Goal: Information Seeking & Learning: Learn about a topic

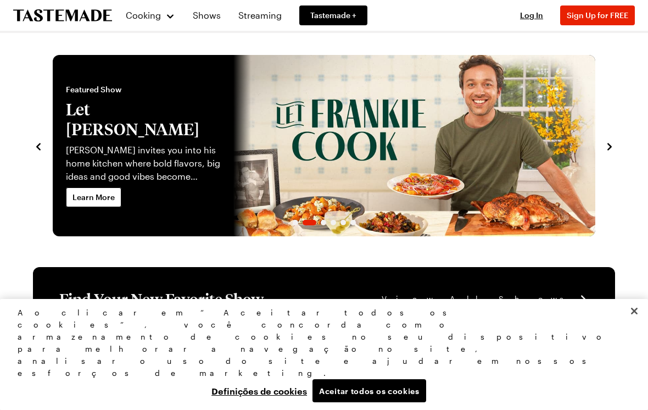
click at [612, 140] on button "navigate to next item" at bounding box center [609, 145] width 11 height 13
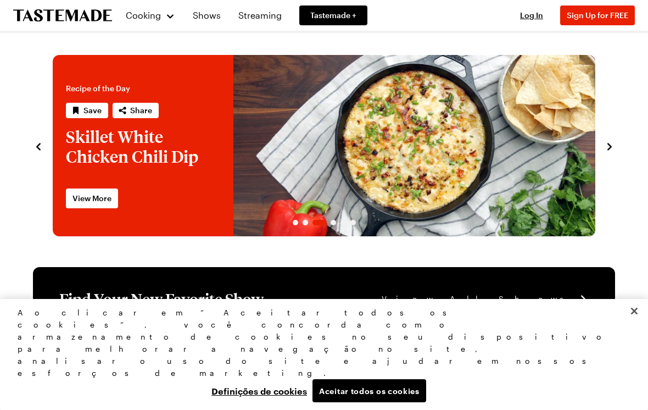
click at [610, 142] on icon "navigate to next item" at bounding box center [609, 146] width 11 height 11
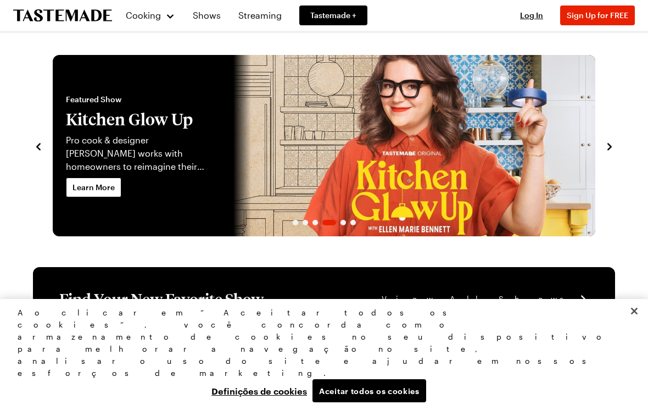
click at [609, 142] on icon "navigate to next item" at bounding box center [609, 146] width 11 height 11
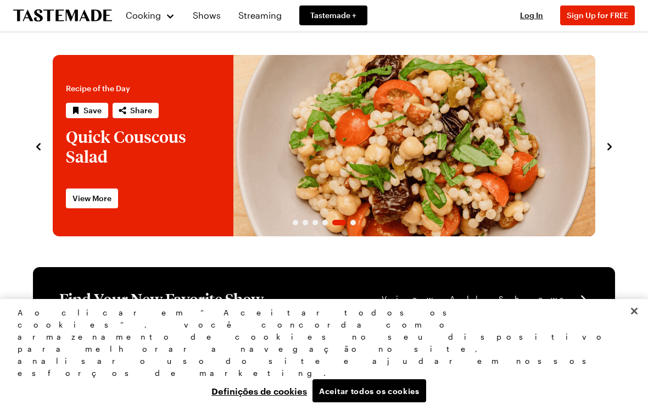
click at [609, 142] on icon "navigate to next item" at bounding box center [609, 146] width 11 height 11
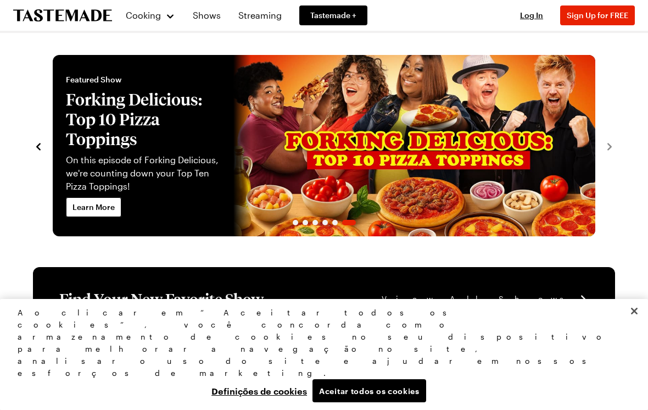
click at [616, 143] on section "Recipe of the Day Save Share Flank Steak Super Salad with Onion Rings and Onion…" at bounding box center [324, 140] width 604 height 192
click at [615, 143] on section "Recipe of the Day Save Share Flank Steak Super Salad with Onion Rings and Onion…" at bounding box center [324, 140] width 604 height 192
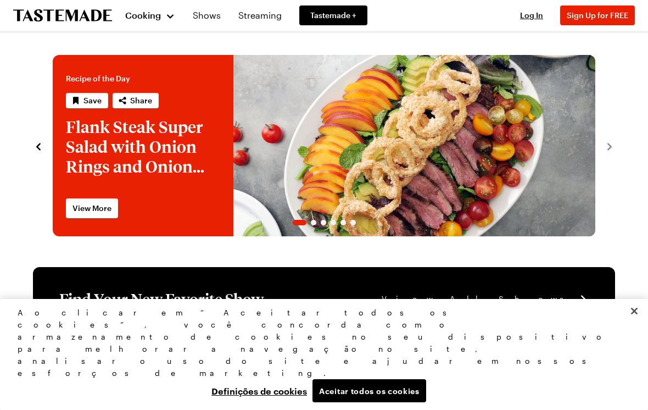
click at [172, 13] on div "Cooking" at bounding box center [150, 15] width 50 height 13
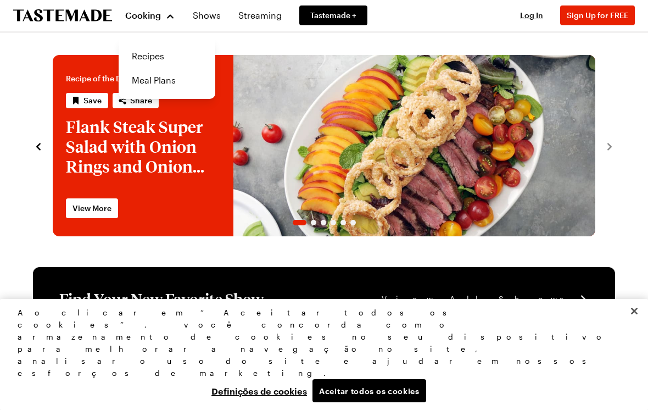
click at [157, 62] on link "Recipes" at bounding box center [166, 56] width 83 height 24
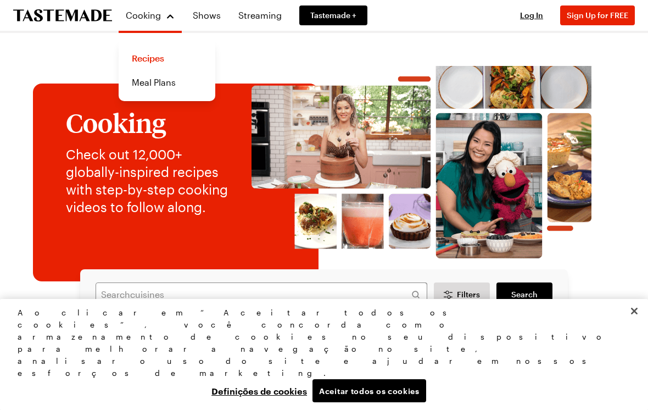
click at [163, 57] on link "Recipes" at bounding box center [166, 58] width 83 height 24
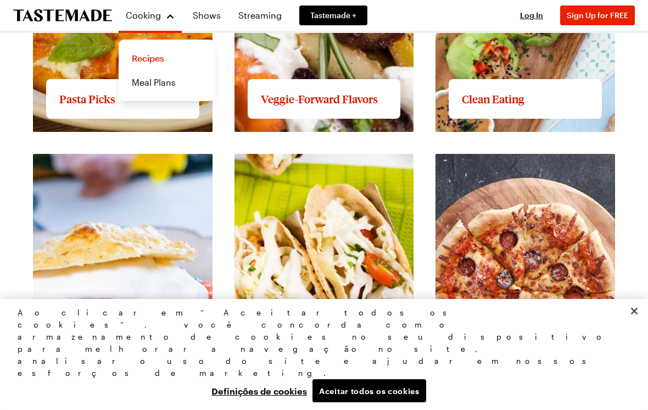
scroll to position [1355, 0]
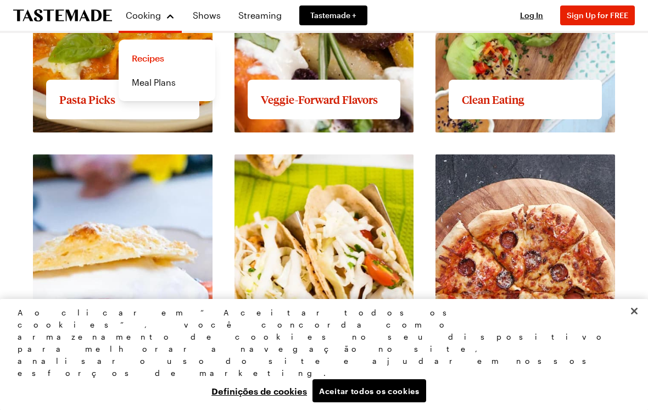
click at [175, 85] on link "Meal Plans" at bounding box center [166, 82] width 83 height 24
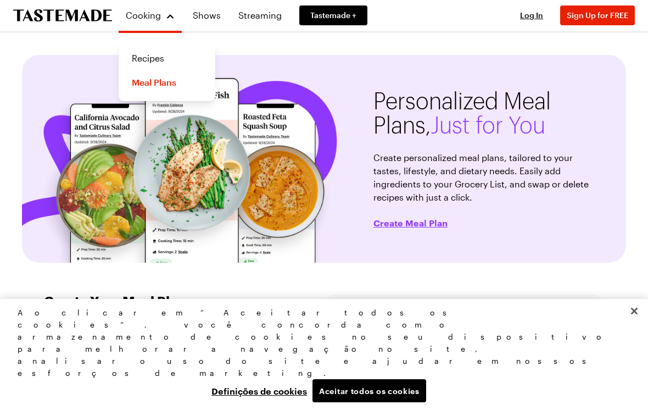
click at [211, 16] on link "Shows" at bounding box center [206, 15] width 41 height 31
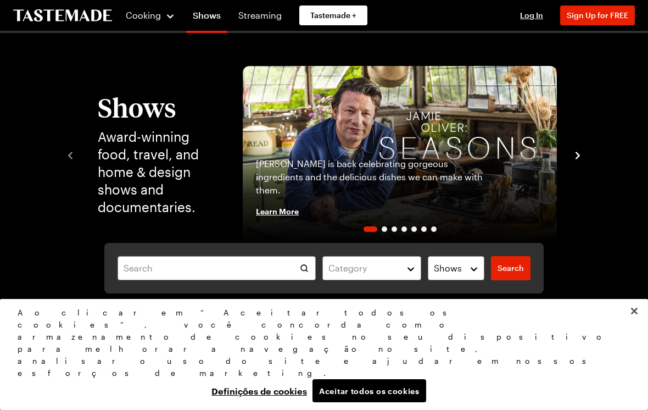
click at [577, 140] on div "Shows Award-winning food, travel, and home & design shows and documentaries. [P…" at bounding box center [324, 154] width 519 height 177
click at [583, 148] on button "navigate to next item" at bounding box center [577, 154] width 11 height 13
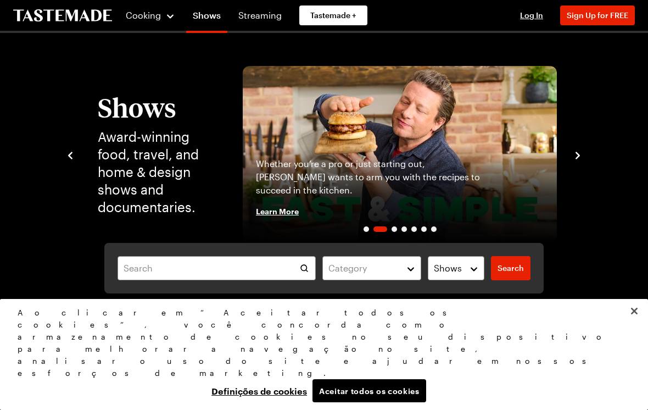
click at [581, 151] on icon "navigate to next item" at bounding box center [577, 155] width 11 height 11
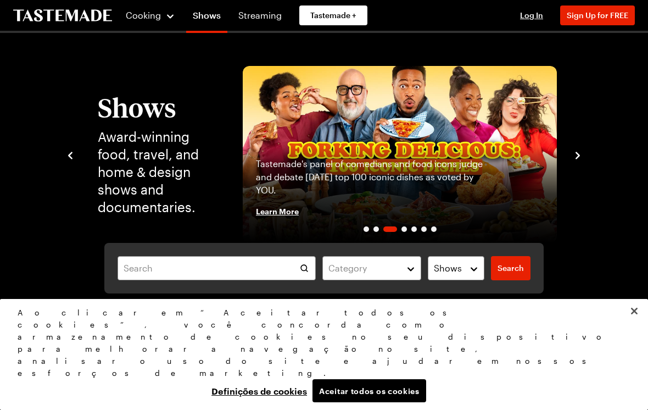
click at [583, 151] on icon "navigate to next item" at bounding box center [577, 155] width 11 height 11
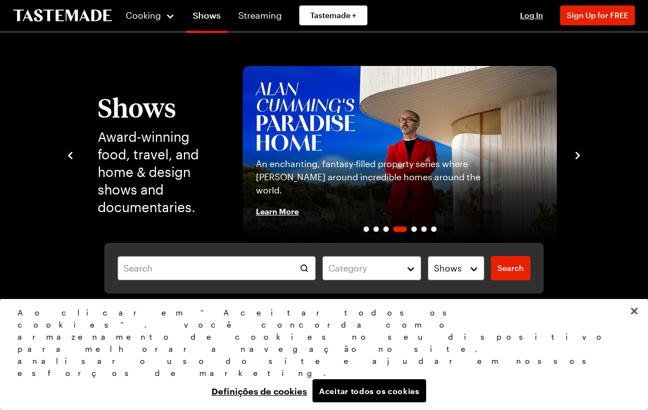
click at [581, 151] on icon "navigate to next item" at bounding box center [577, 155] width 11 height 11
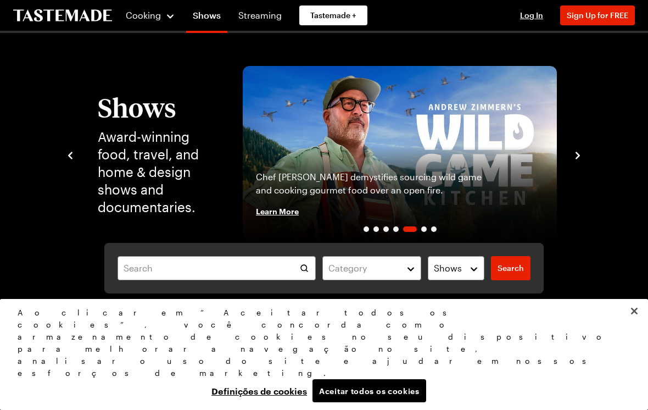
click at [585, 151] on div "Shows Award-winning food, travel, and home & design shows and documentaries. [P…" at bounding box center [324, 154] width 562 height 177
click at [580, 150] on icon "navigate to next item" at bounding box center [577, 155] width 11 height 11
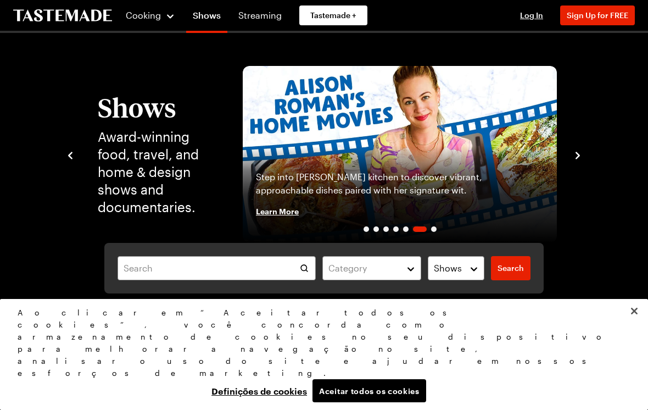
click at [581, 151] on icon "navigate to next item" at bounding box center [577, 155] width 11 height 11
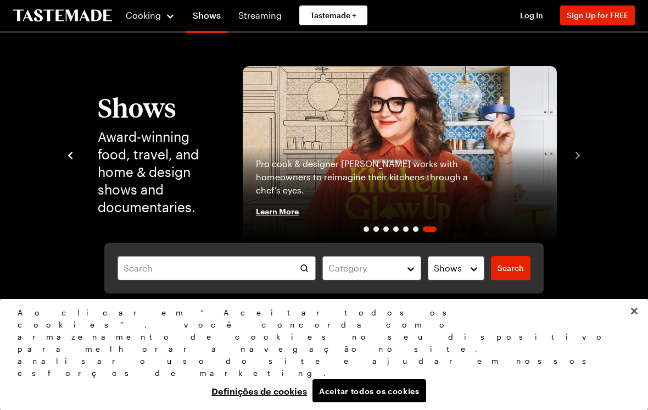
click at [604, 138] on div "Shows Award-winning food, travel, and home & design shows and documentaries. [P…" at bounding box center [324, 154] width 562 height 177
click at [584, 153] on div "Shows Award-winning food, travel, and home & design shows and documentaries. [P…" at bounding box center [324, 154] width 562 height 177
click at [584, 152] on div "Shows Award-winning food, travel, and home & design shows and documentaries. [P…" at bounding box center [324, 154] width 562 height 177
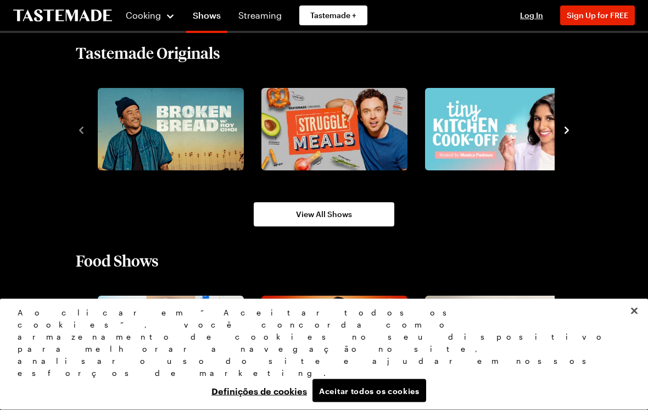
scroll to position [757, 0]
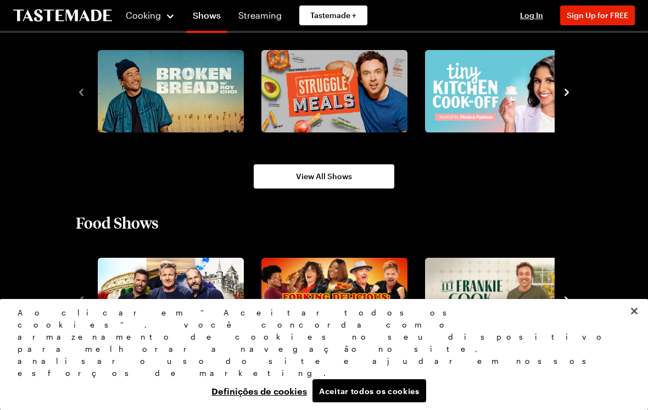
click at [564, 88] on icon "navigate to next item" at bounding box center [566, 92] width 11 height 11
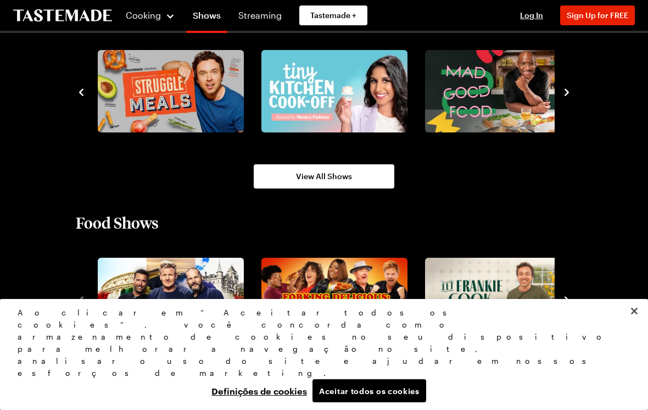
click at [562, 93] on icon "navigate to next item" at bounding box center [566, 92] width 11 height 11
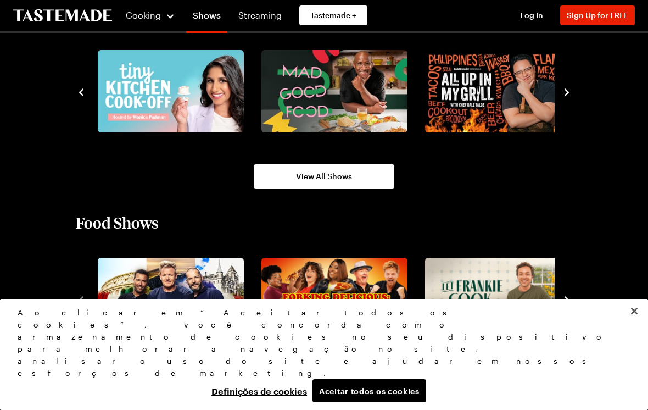
click at [561, 91] on icon "navigate to next item" at bounding box center [566, 92] width 11 height 11
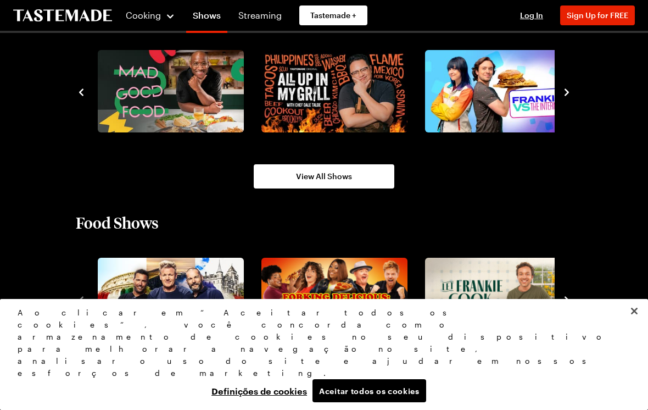
click at [562, 91] on icon "navigate to next item" at bounding box center [566, 92] width 11 height 11
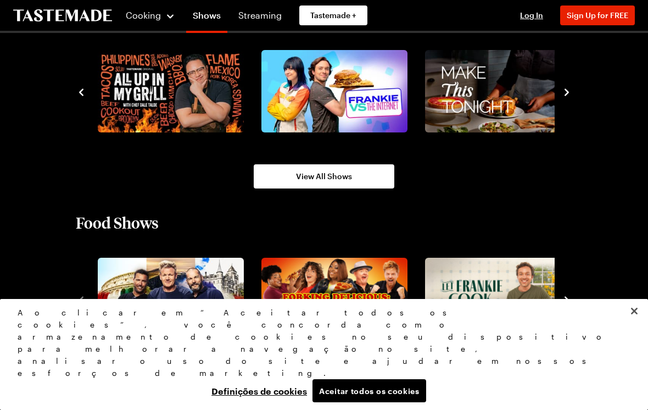
click at [562, 90] on icon "navigate to next item" at bounding box center [566, 92] width 11 height 11
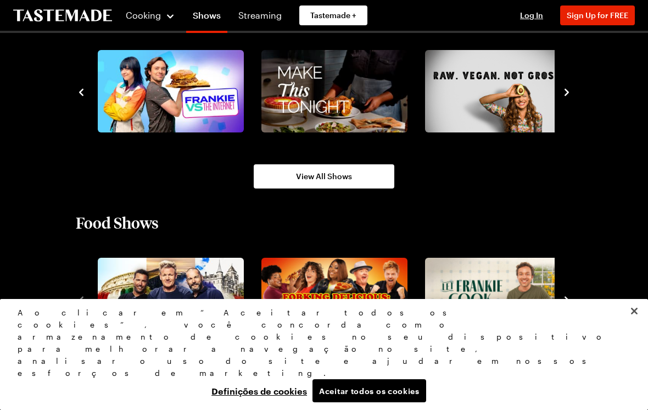
click at [567, 87] on icon "navigate to next item" at bounding box center [566, 92] width 11 height 11
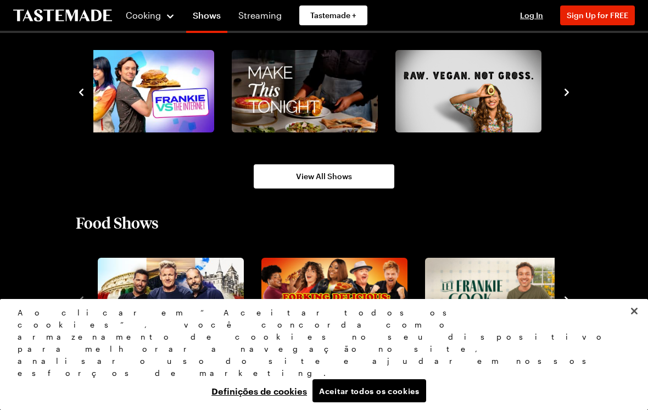
click at [566, 85] on button "navigate to next item" at bounding box center [566, 91] width 11 height 13
click at [567, 89] on icon "navigate to next item" at bounding box center [566, 92] width 11 height 11
click at [567, 88] on icon "navigate to next item" at bounding box center [566, 92] width 11 height 11
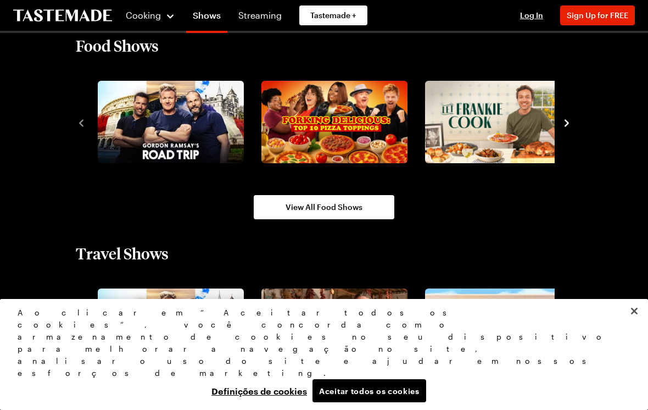
scroll to position [934, 0]
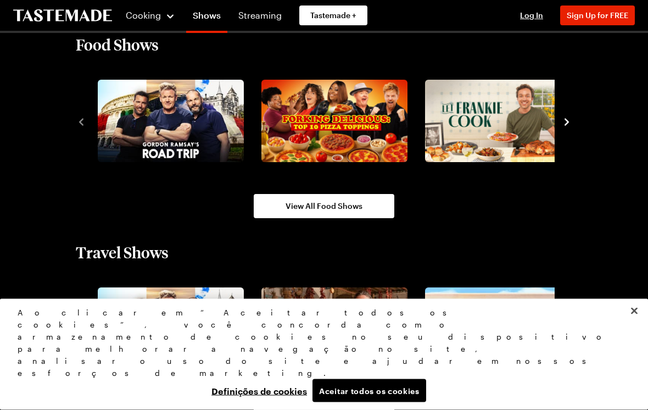
click at [572, 115] on button "navigate to next item" at bounding box center [566, 121] width 11 height 13
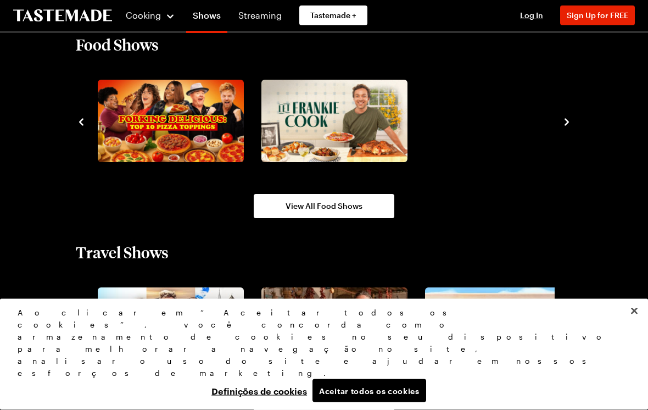
scroll to position [935, 0]
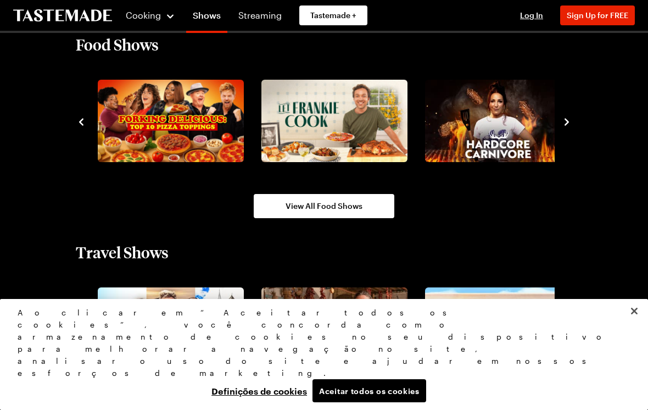
click at [569, 118] on icon "navigate to next item" at bounding box center [566, 121] width 11 height 11
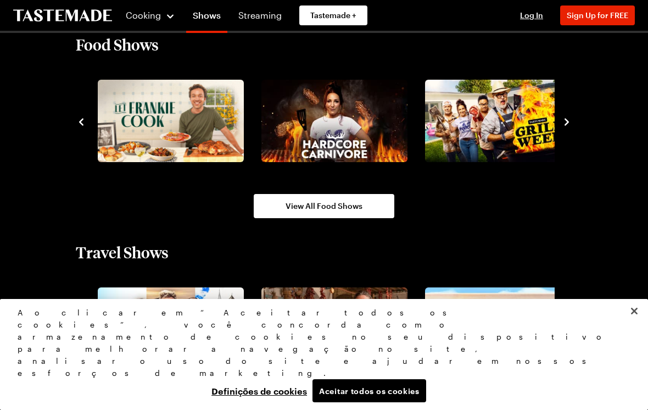
click at [567, 119] on icon "navigate to next item" at bounding box center [566, 121] width 11 height 11
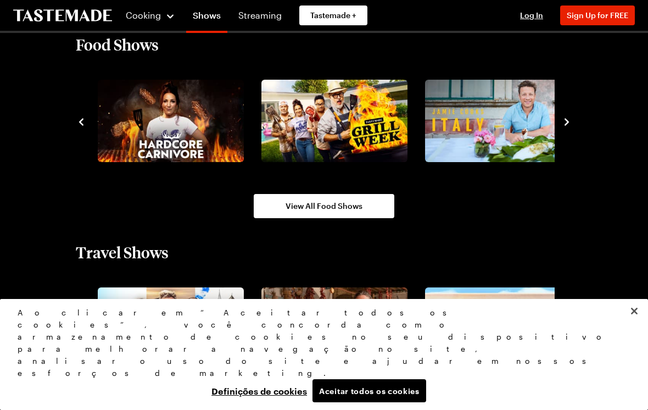
click at [564, 115] on button "navigate to next item" at bounding box center [566, 120] width 11 height 13
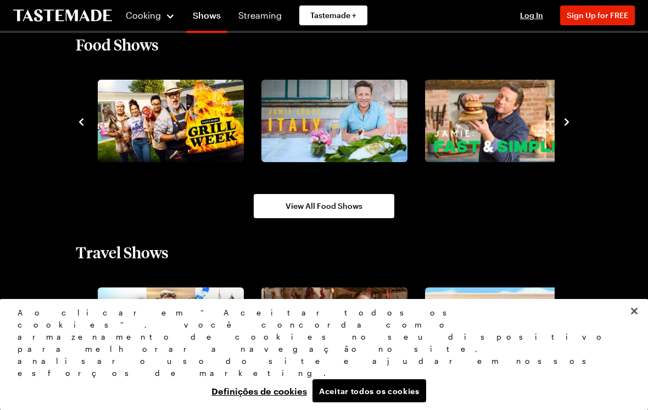
click at [562, 119] on icon "navigate to next item" at bounding box center [566, 121] width 11 height 11
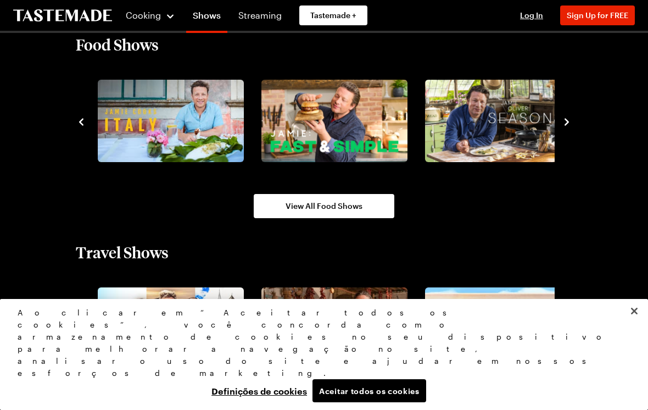
click at [562, 120] on icon "navigate to next item" at bounding box center [566, 121] width 11 height 11
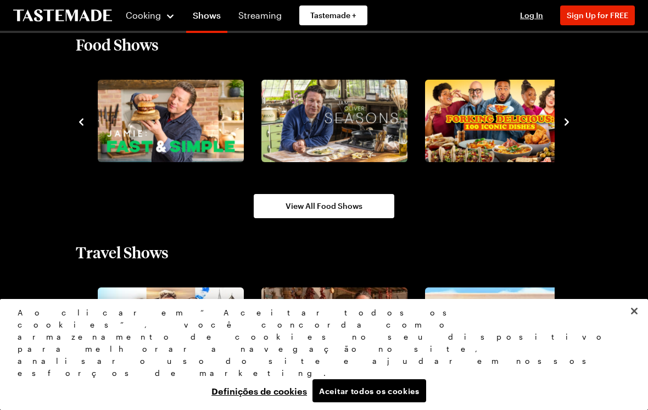
click at [562, 120] on icon "navigate to next item" at bounding box center [566, 121] width 11 height 11
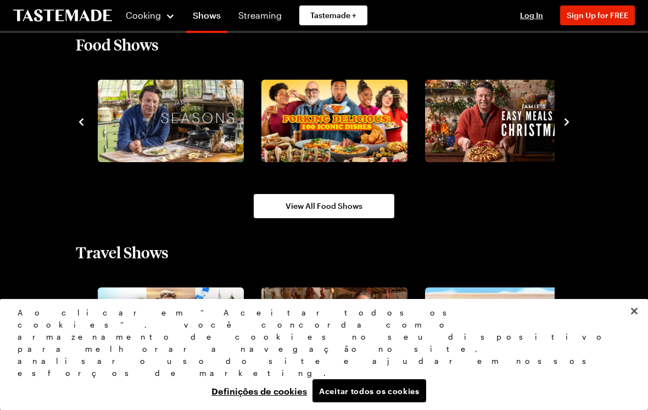
click at [562, 120] on icon "navigate to next item" at bounding box center [566, 121] width 11 height 11
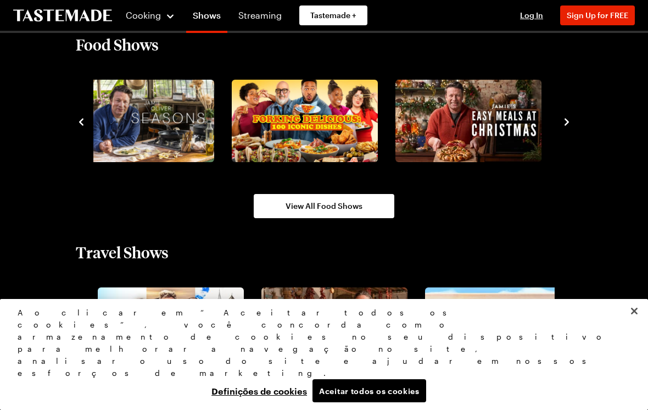
click at [572, 118] on icon "navigate to next item" at bounding box center [566, 121] width 11 height 11
click at [565, 125] on icon "navigate to next item" at bounding box center [566, 121] width 11 height 11
click at [564, 125] on icon "navigate to next item" at bounding box center [566, 121] width 11 height 11
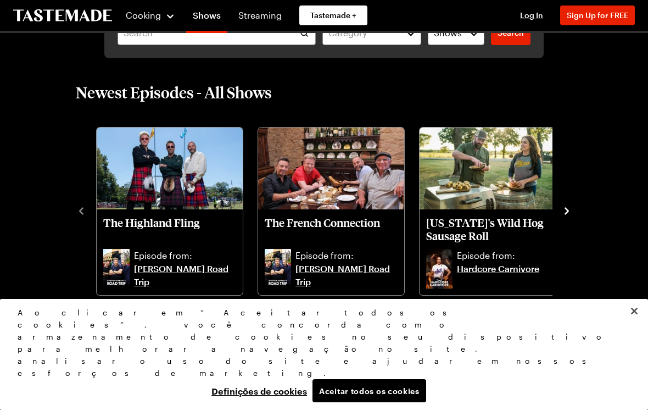
scroll to position [0, 0]
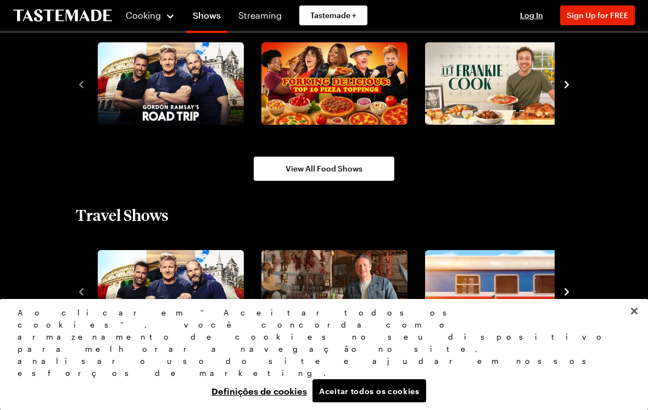
scroll to position [972, 0]
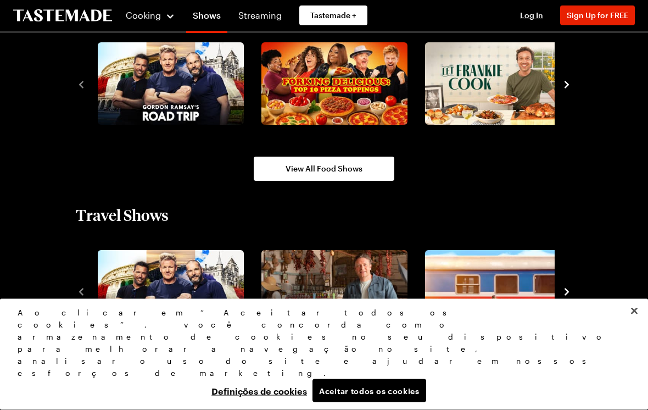
click at [569, 77] on button "navigate to next item" at bounding box center [566, 83] width 11 height 13
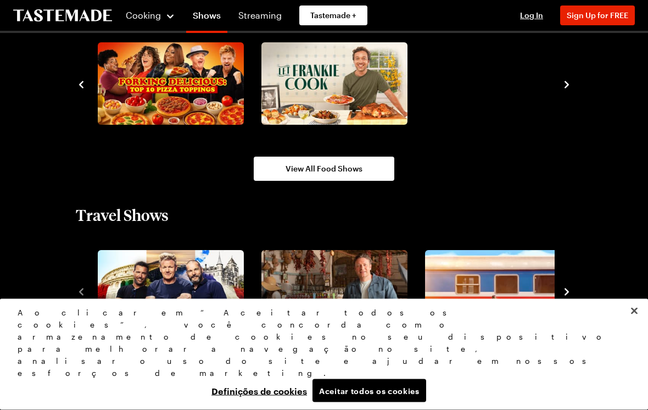
scroll to position [972, 0]
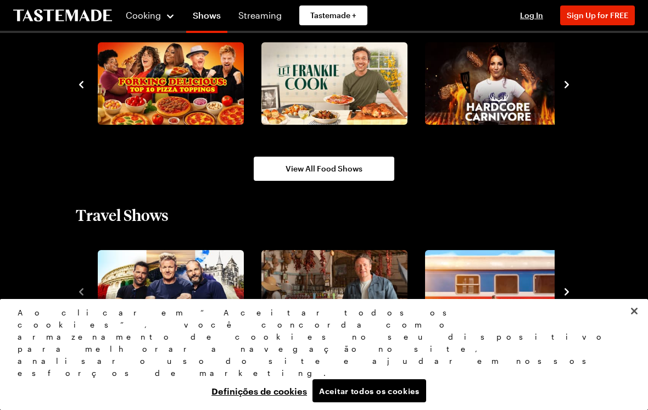
click at [569, 78] on button "navigate to next item" at bounding box center [566, 83] width 11 height 13
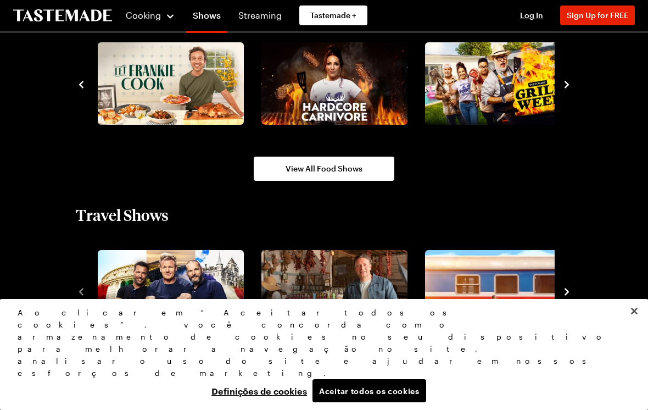
click at [564, 81] on icon "navigate to next item" at bounding box center [566, 84] width 11 height 11
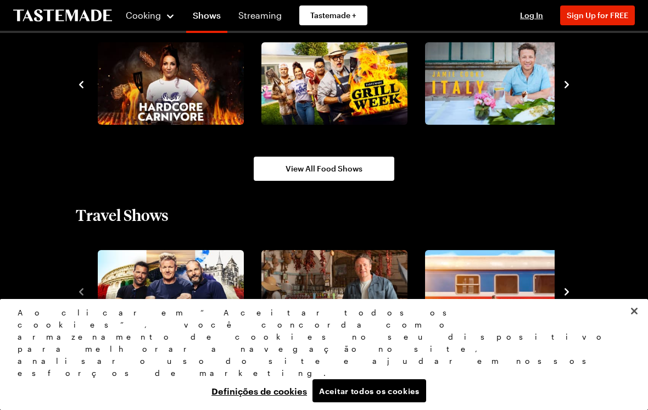
click at [565, 82] on icon "navigate to next item" at bounding box center [567, 84] width 4 height 7
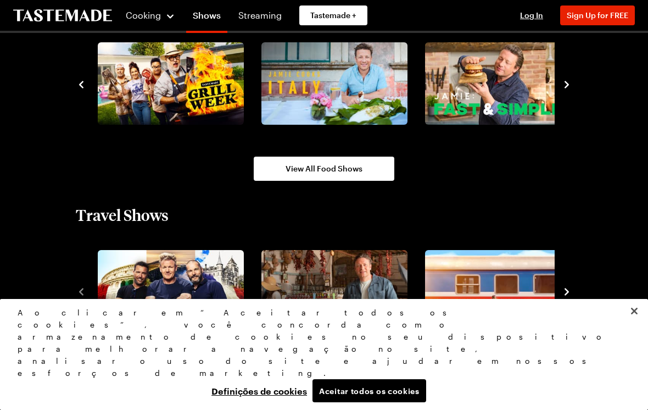
click at [571, 78] on button "navigate to next item" at bounding box center [566, 83] width 11 height 13
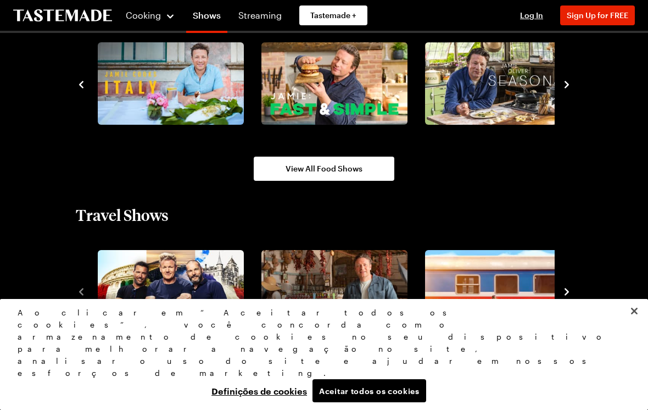
click at [569, 88] on icon "navigate to next item" at bounding box center [566, 84] width 11 height 11
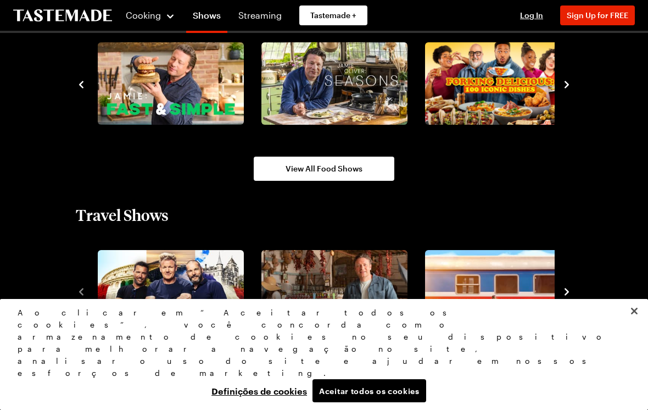
click at [565, 86] on icon "navigate to next item" at bounding box center [566, 84] width 11 height 11
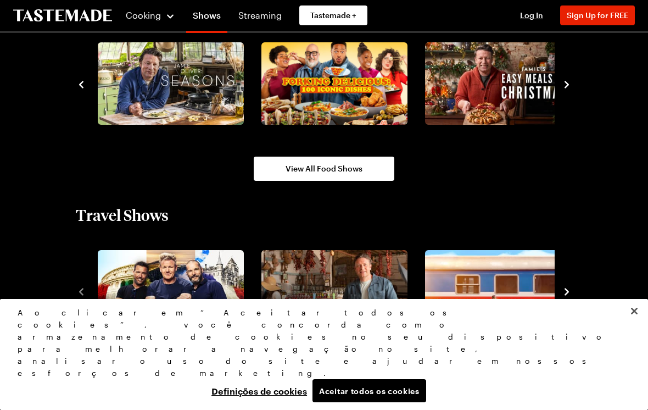
click at [569, 85] on icon "navigate to next item" at bounding box center [567, 84] width 4 height 7
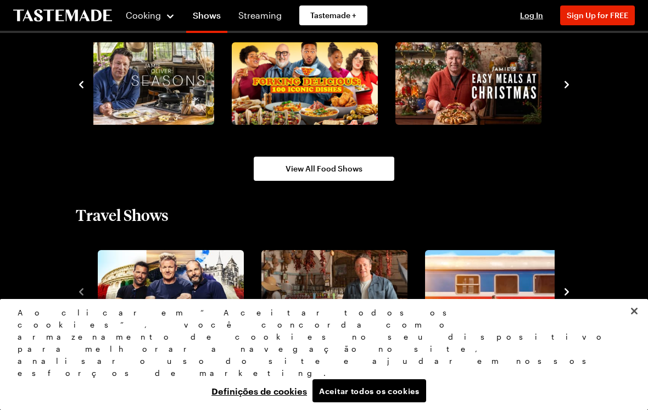
click at [492, 83] on img "10 / 10" at bounding box center [468, 83] width 146 height 82
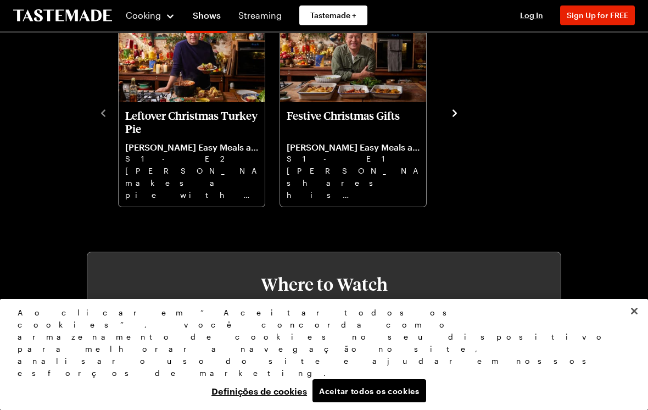
scroll to position [337, 0]
click at [397, 116] on p "Festive Christmas Gifts" at bounding box center [353, 122] width 133 height 26
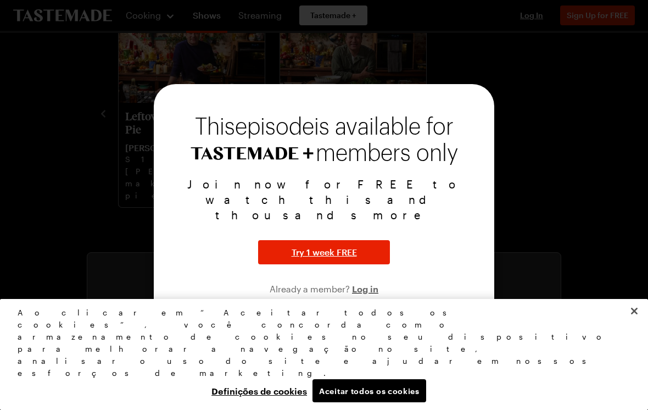
scroll to position [354, 0]
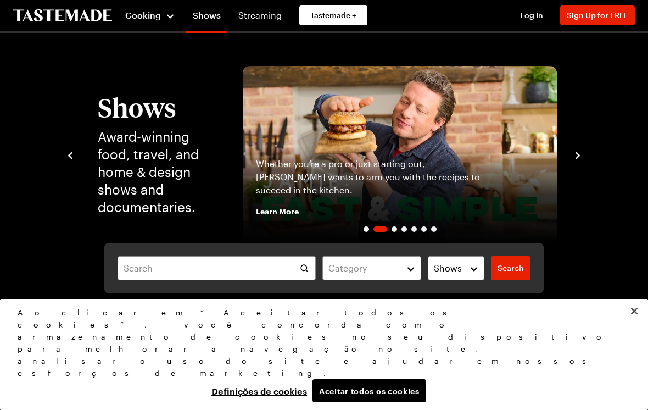
click at [175, 20] on div "Cooking" at bounding box center [150, 15] width 50 height 13
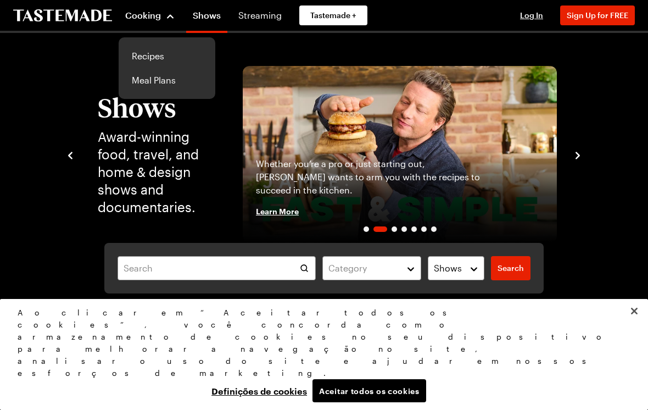
click at [161, 64] on link "Recipes" at bounding box center [166, 56] width 83 height 24
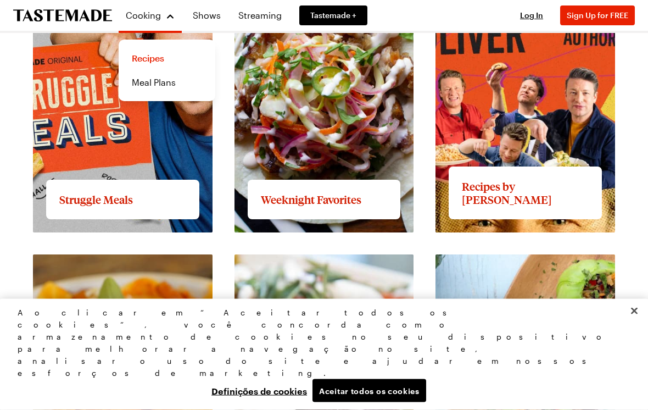
scroll to position [959, 0]
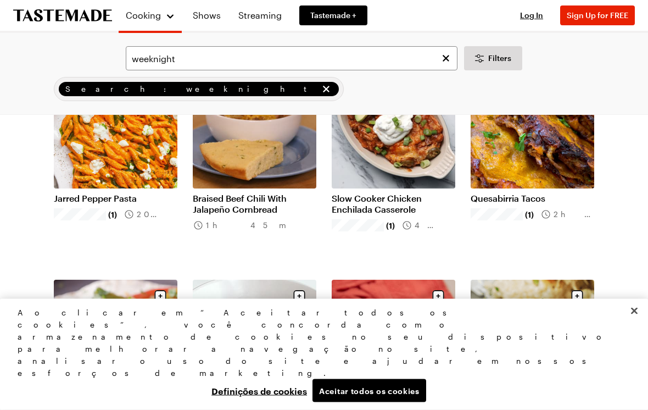
scroll to position [987, 0]
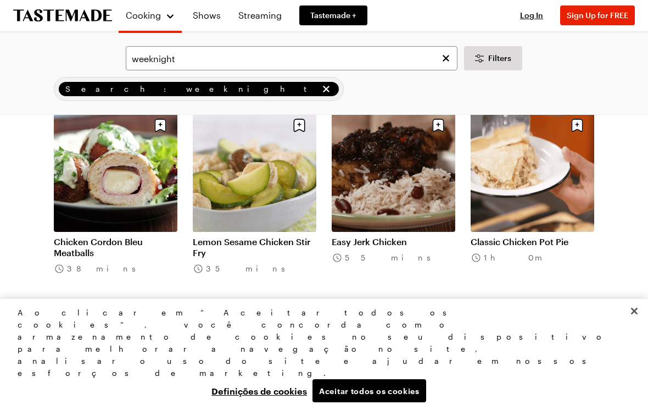
scroll to position [2231, 0]
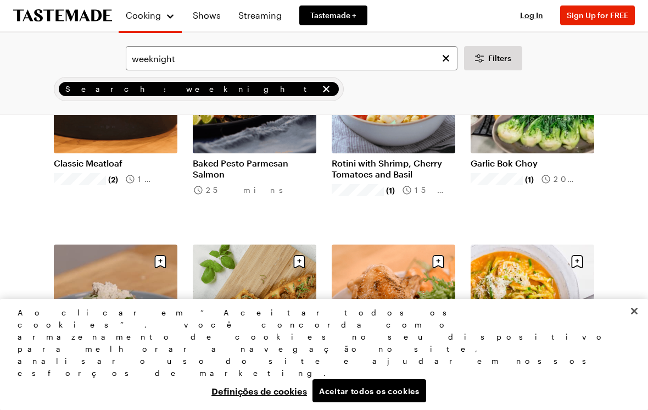
scroll to position [2956, 0]
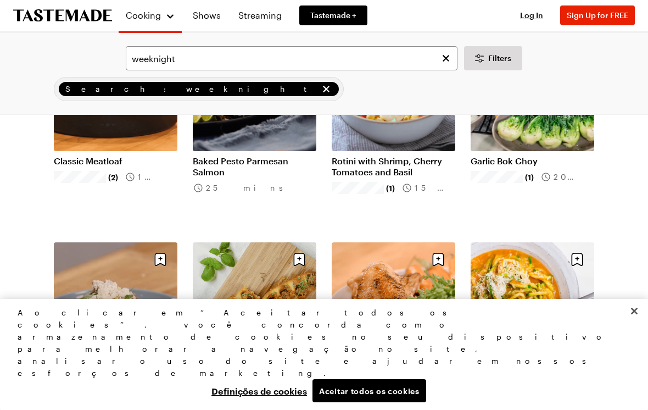
click at [551, 155] on link "Garlic Bok Choy" at bounding box center [533, 160] width 124 height 11
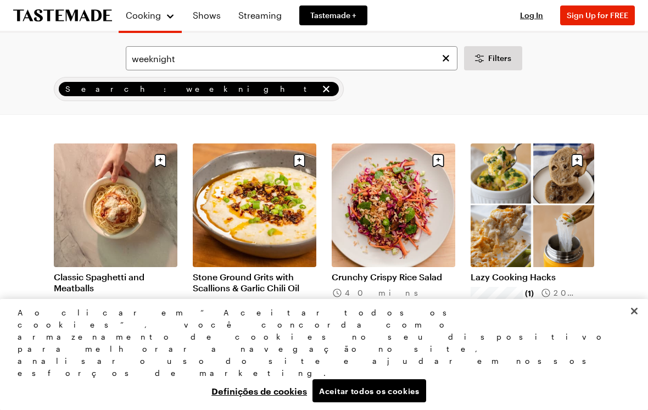
scroll to position [3519, 0]
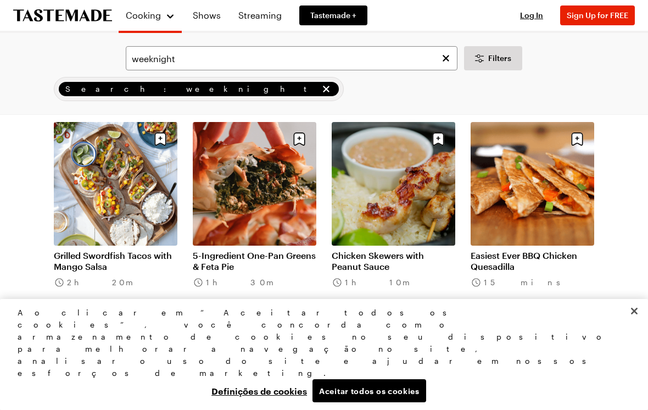
scroll to position [4794, 0]
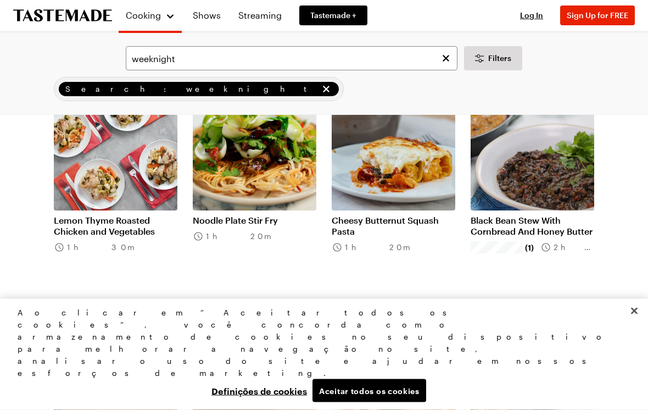
scroll to position [6124, 0]
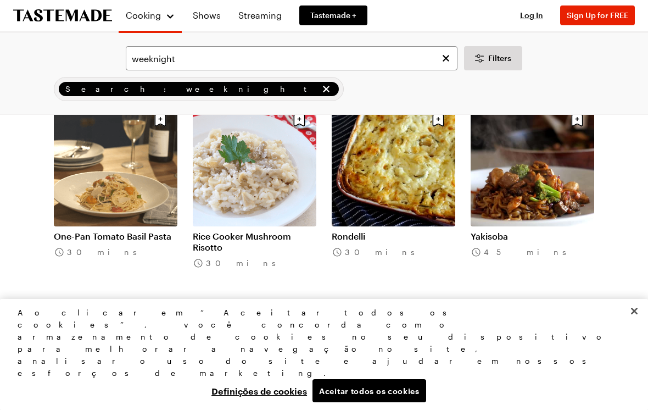
scroll to position [7177, 0]
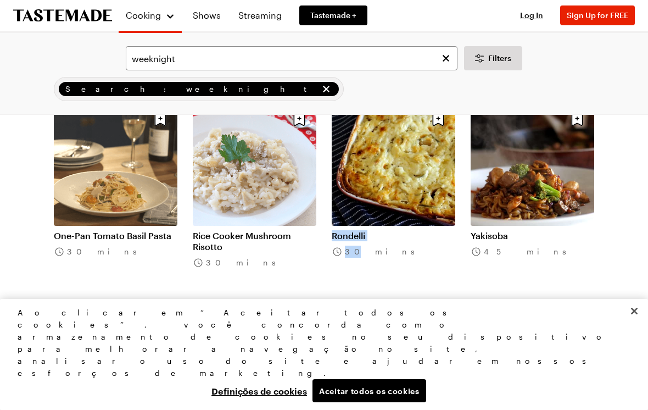
click at [407, 241] on link "Rondelli" at bounding box center [394, 235] width 124 height 11
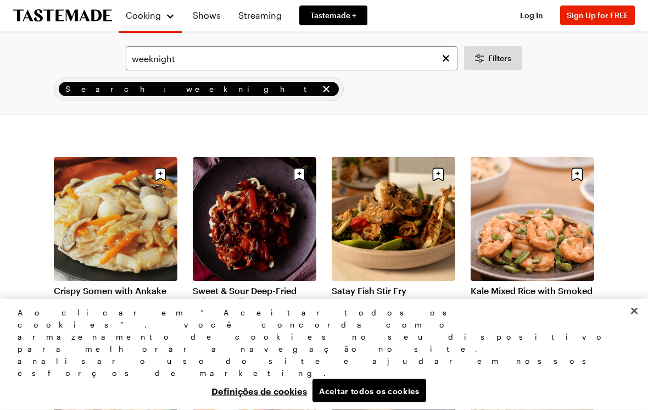
scroll to position [11259, 0]
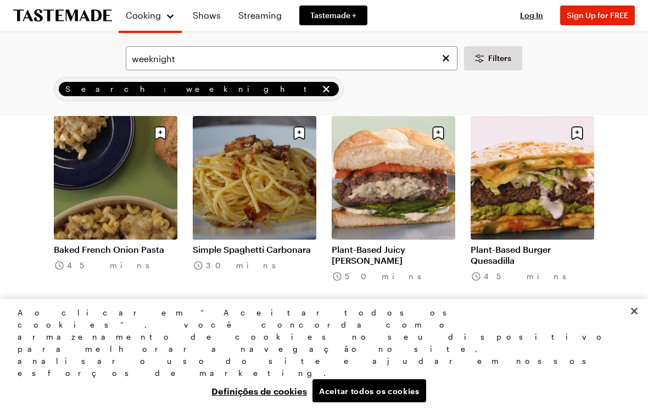
scroll to position [12784, 0]
